Goal: Information Seeking & Learning: Find specific fact

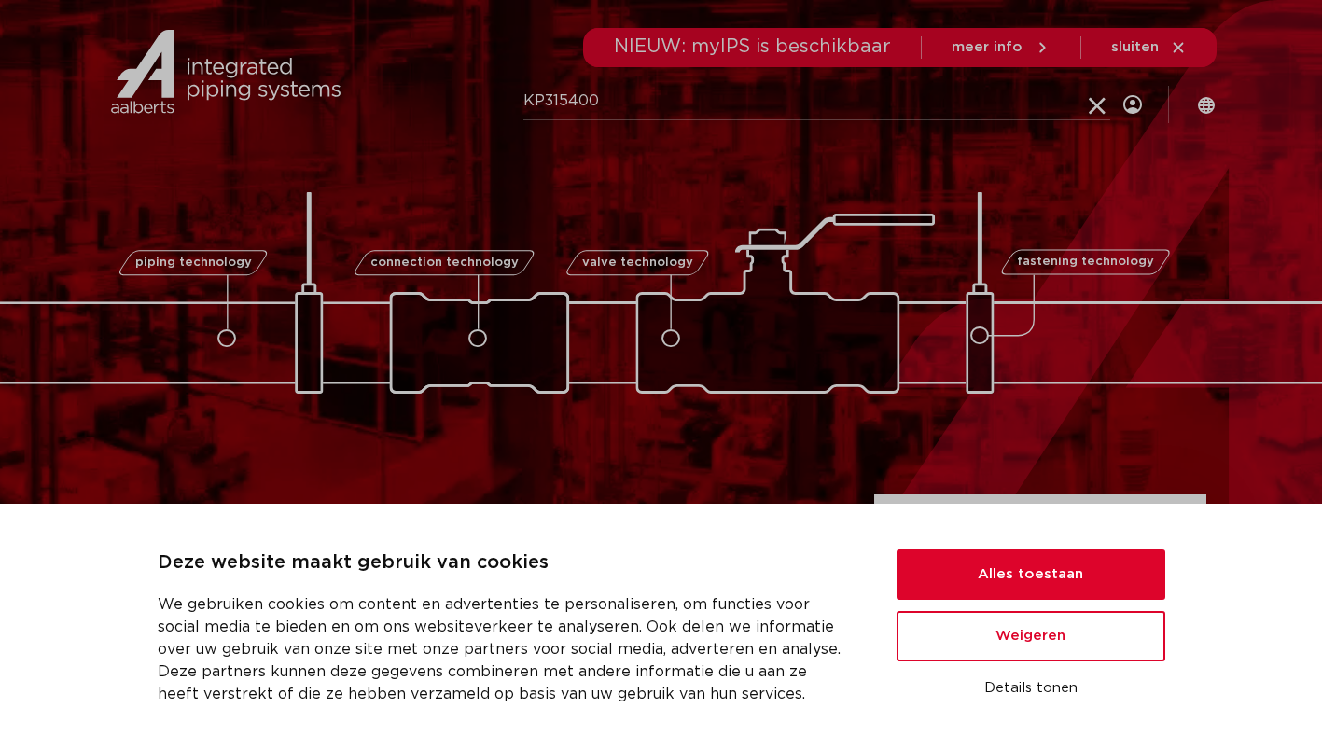
type input "KP315400"
click button "Zoeken" at bounding box center [0, 0] width 0 height 0
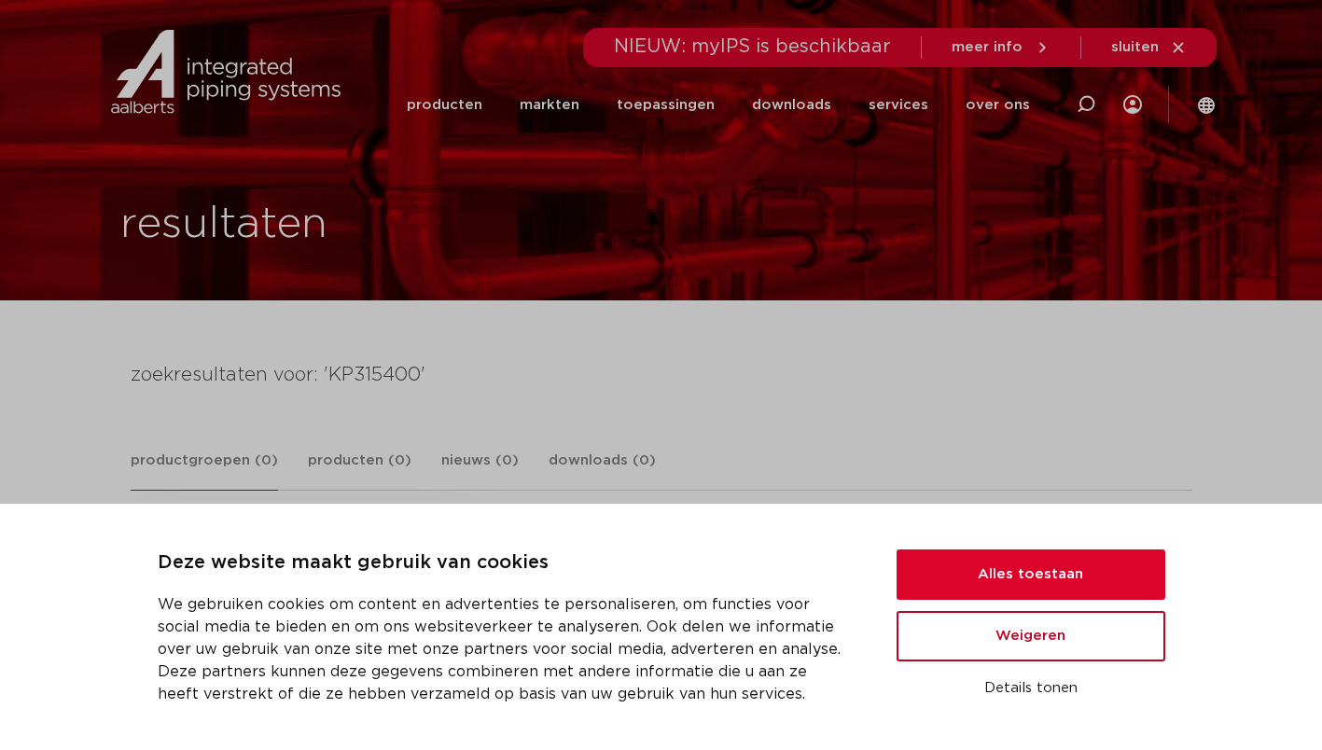
click at [1049, 645] on button "Weigeren" at bounding box center [1030, 636] width 269 height 50
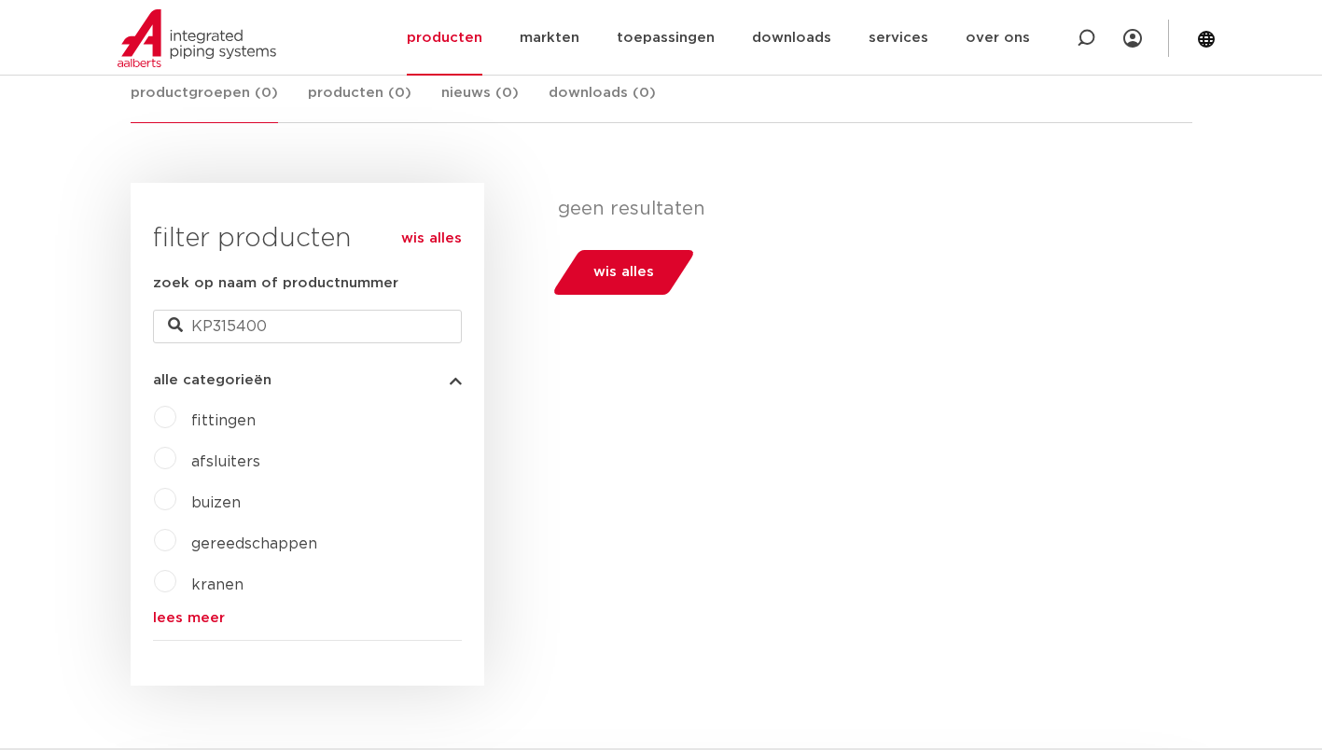
scroll to position [373, 0]
